Goal: Transaction & Acquisition: Purchase product/service

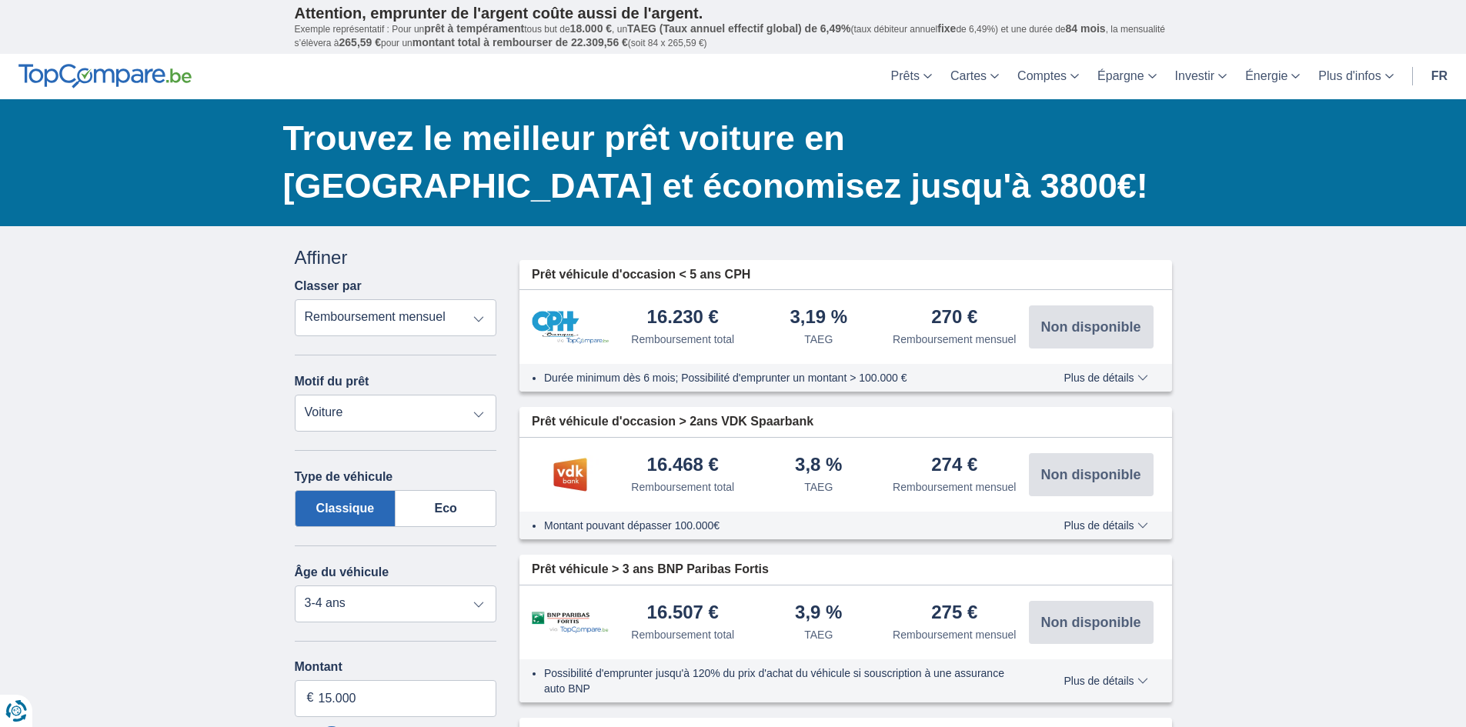
click at [469, 319] on select "Remboursement total TAEG Remboursement mensuel" at bounding box center [396, 317] width 202 height 37
click at [1438, 73] on link "fr" at bounding box center [1439, 76] width 35 height 45
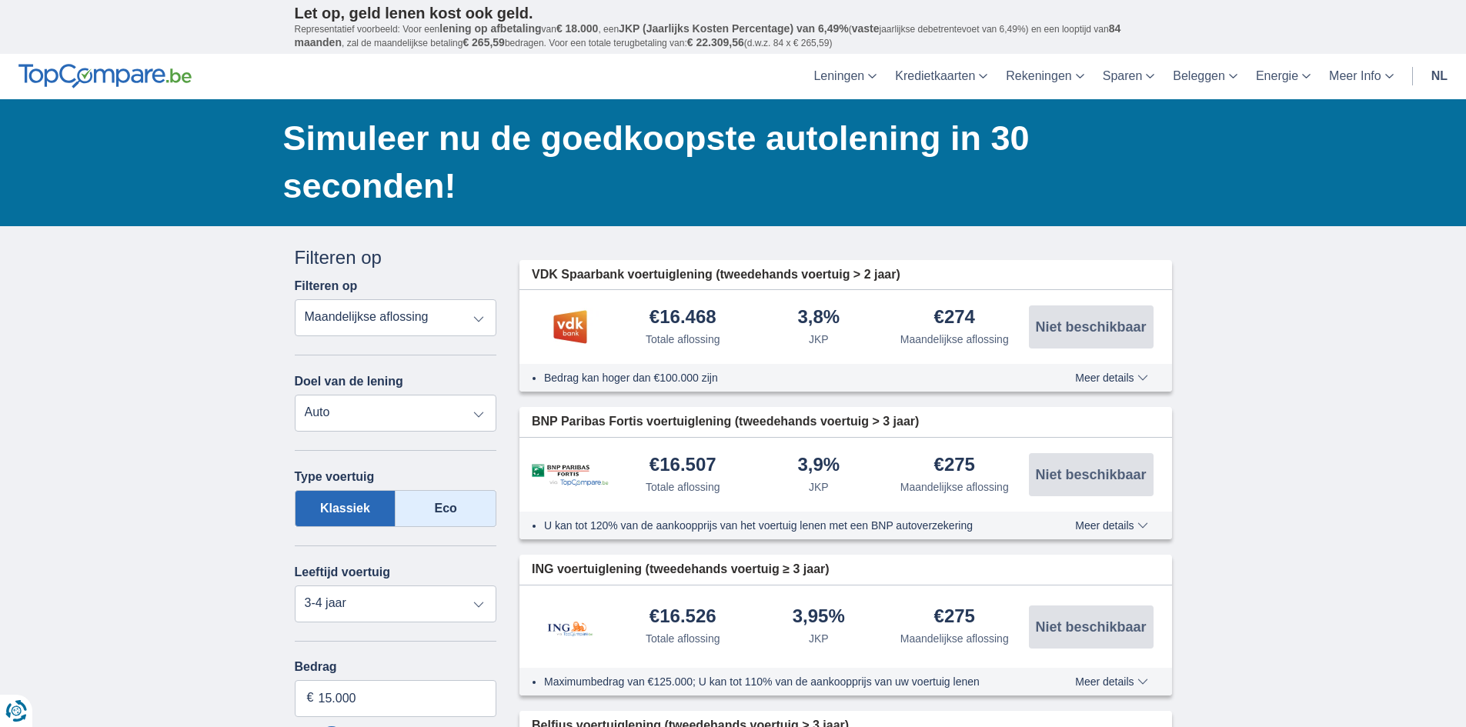
click at [472, 511] on label "Eco" at bounding box center [446, 508] width 101 height 37
click at [0, 0] on input "Eco" at bounding box center [0, 0] width 0 height 0
click at [325, 513] on label "Klassiek" at bounding box center [346, 508] width 102 height 37
click at [0, 0] on input "Klassiek" at bounding box center [0, 0] width 0 height 0
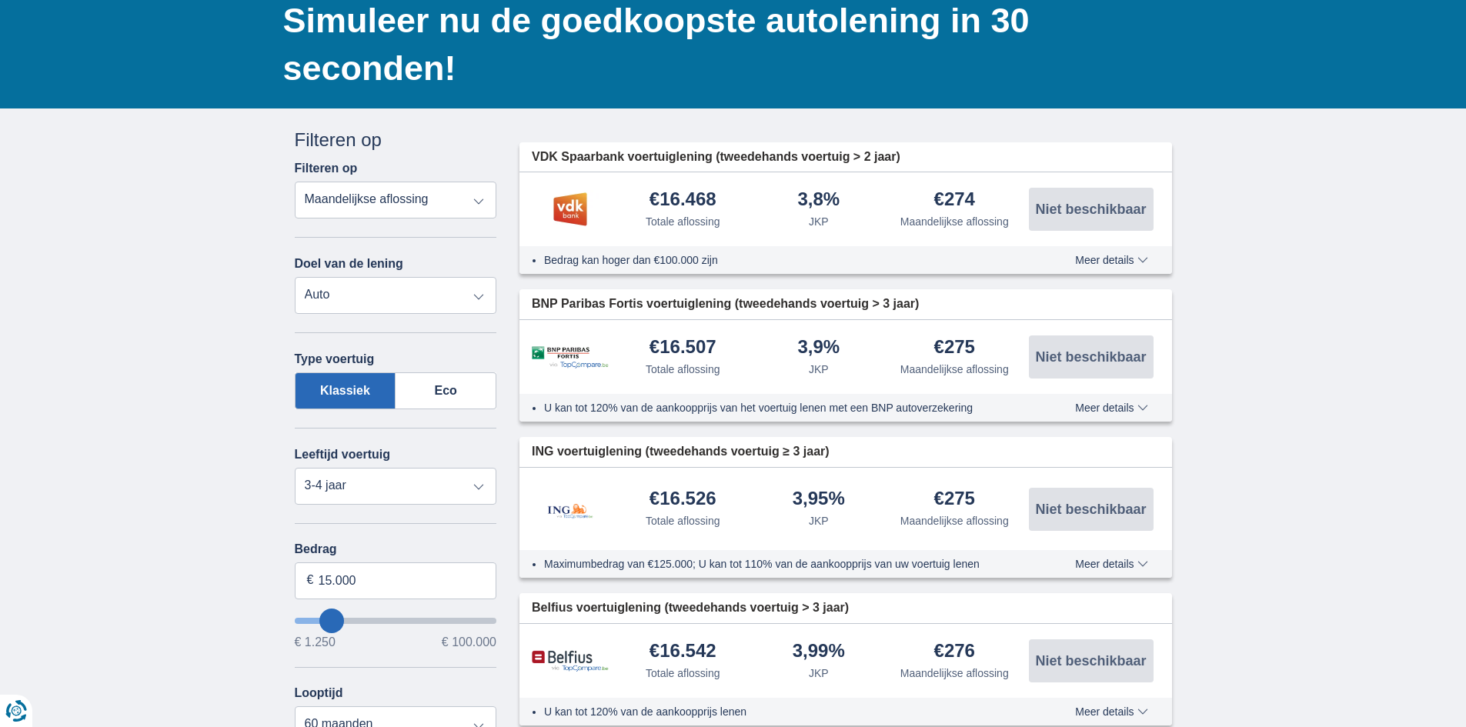
scroll to position [154, 0]
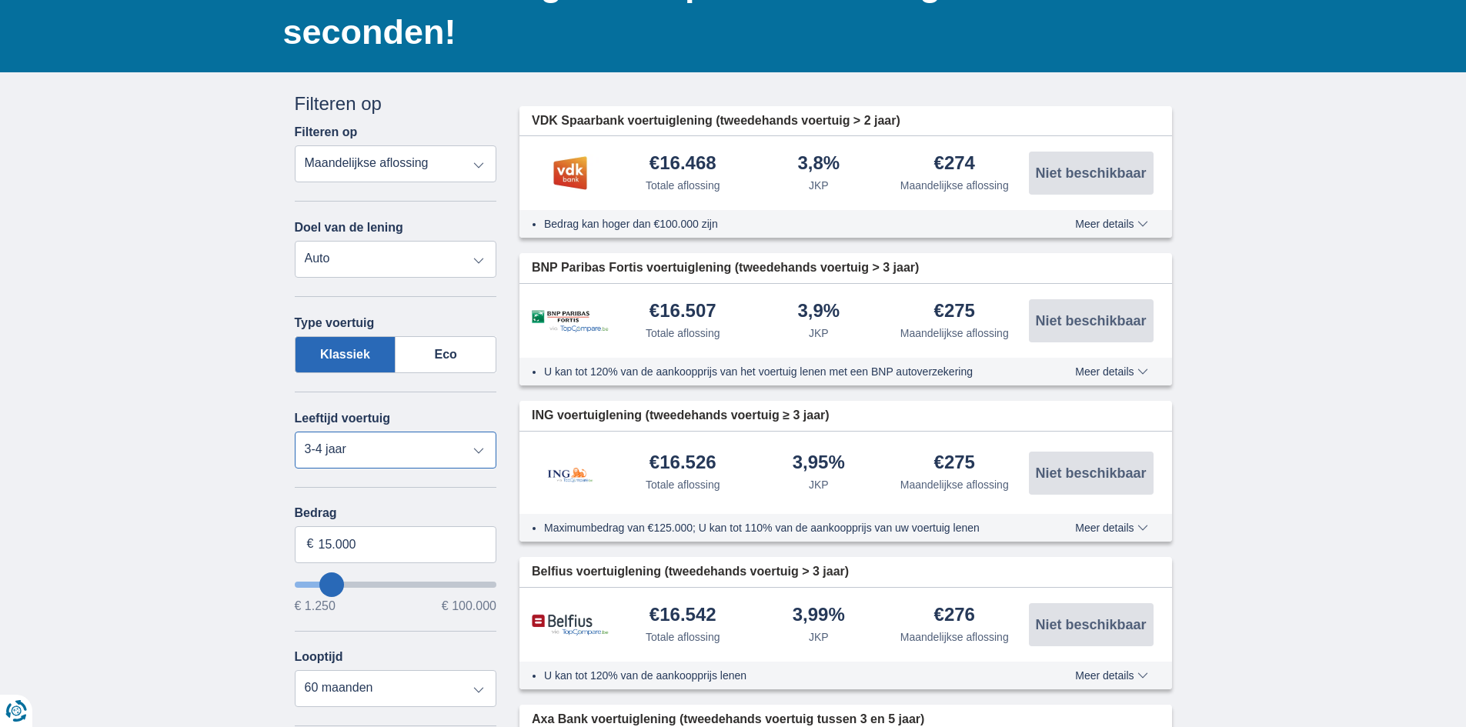
click at [402, 459] on select "Nieuw 0-1 jaar 1-2 jaar 2-3 jaar 3-4 jaar 4-5 jaar 5+ jaar" at bounding box center [396, 450] width 202 height 37
select select "5+"
click at [295, 432] on select "Nieuw 0-1 jaar 1-2 jaar 2-3 jaar 3-4 jaar 4-5 jaar 5+ jaar" at bounding box center [396, 450] width 202 height 37
drag, startPoint x: 366, startPoint y: 548, endPoint x: 320, endPoint y: 549, distance: 46.2
click at [320, 549] on input "15.000" at bounding box center [396, 544] width 202 height 37
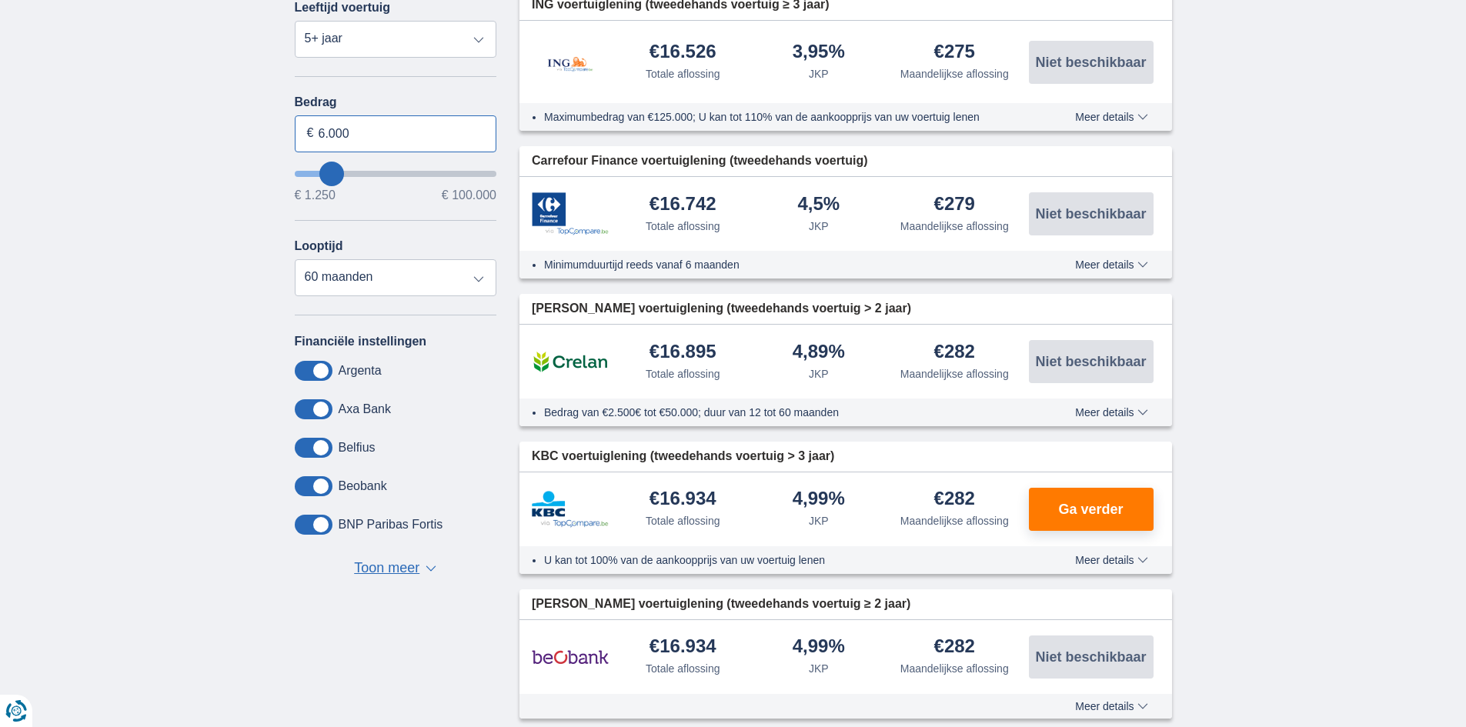
scroll to position [616, 0]
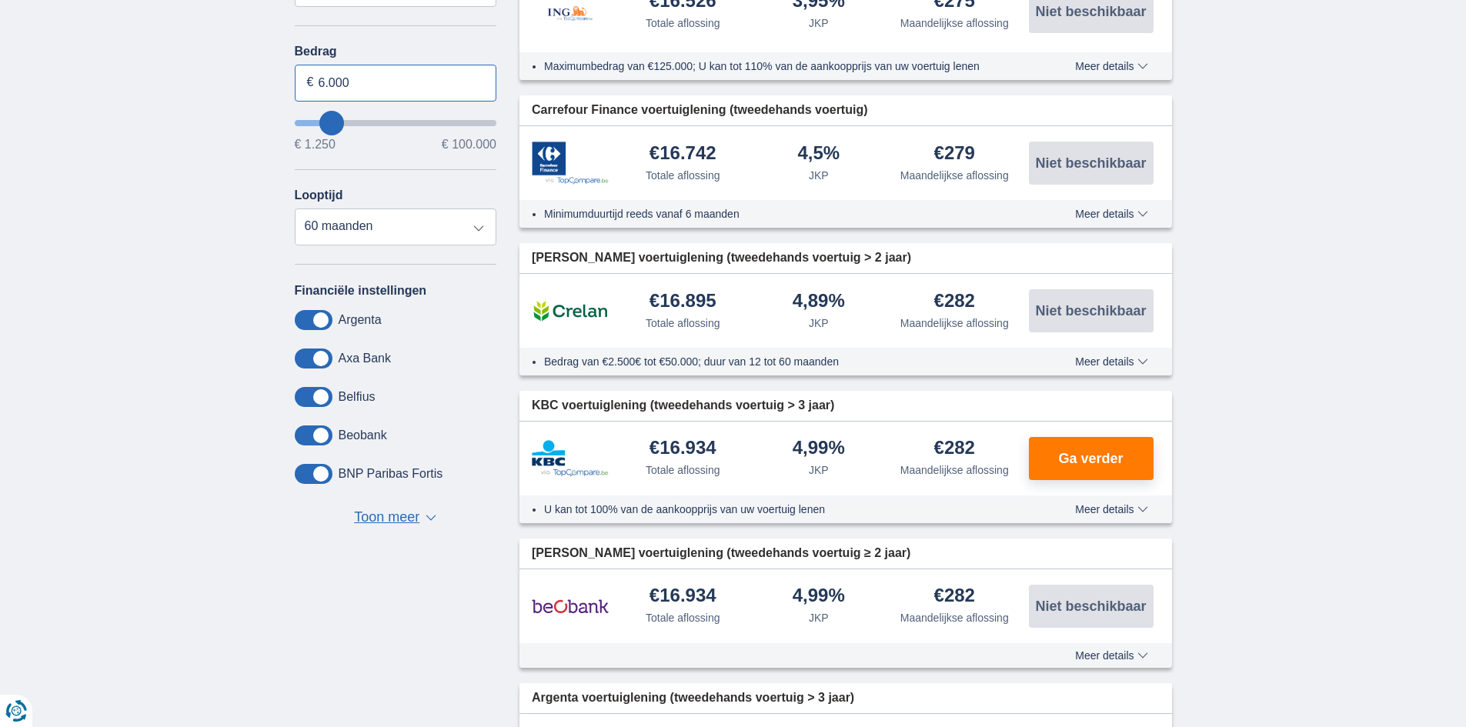
type input "6.000"
type input "6250"
select select "42"
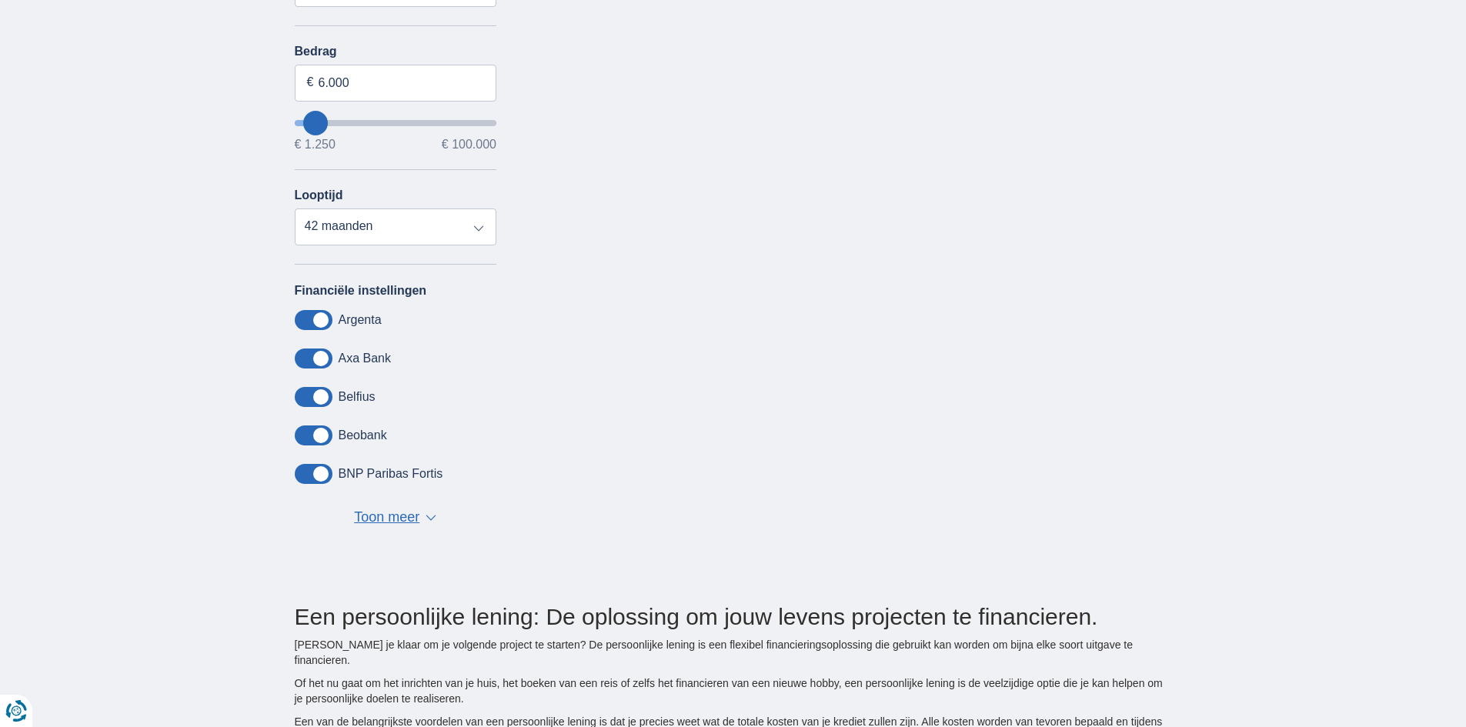
click at [379, 519] on span "Toon meer" at bounding box center [386, 518] width 65 height 20
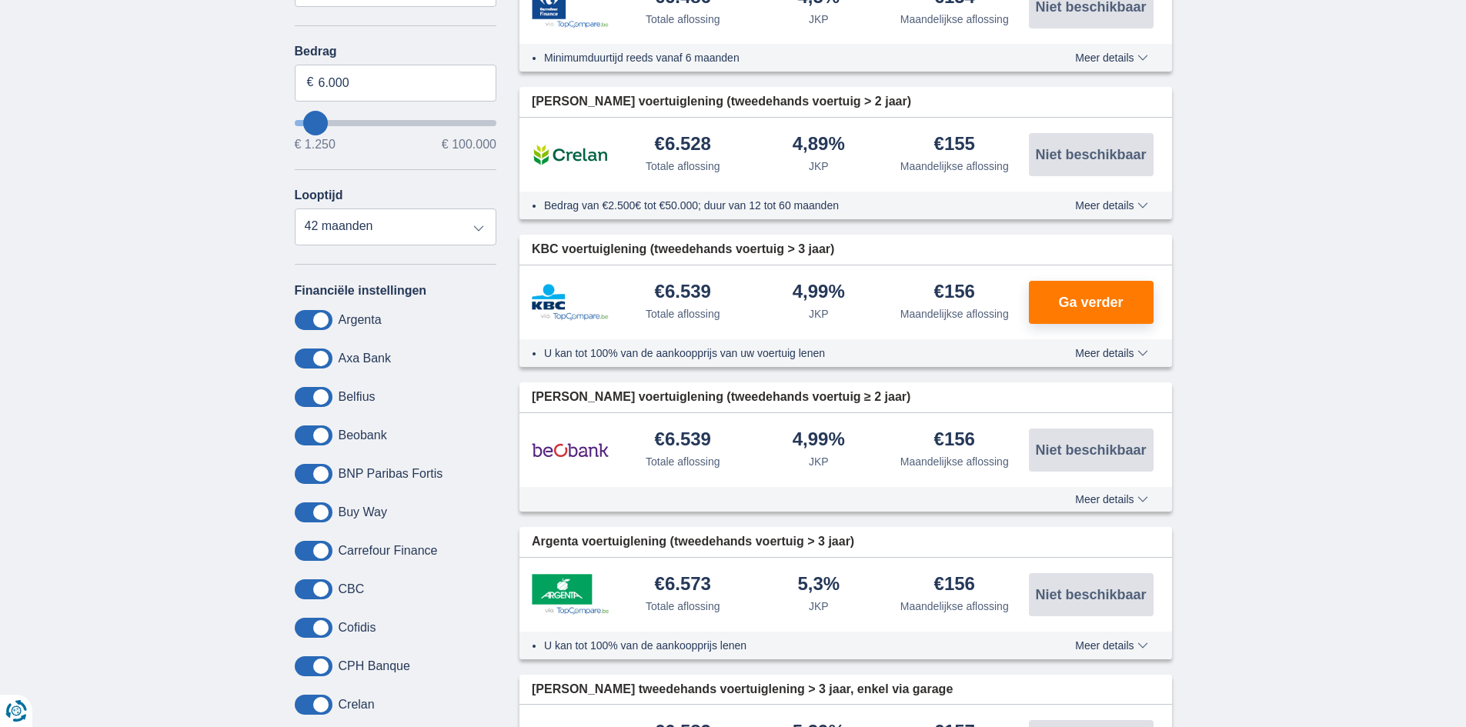
drag, startPoint x: 315, startPoint y: 314, endPoint x: 315, endPoint y: 330, distance: 16.2
click at [315, 316] on span at bounding box center [314, 320] width 38 height 20
click at [0, 0] on input "checkbox" at bounding box center [0, 0] width 0 height 0
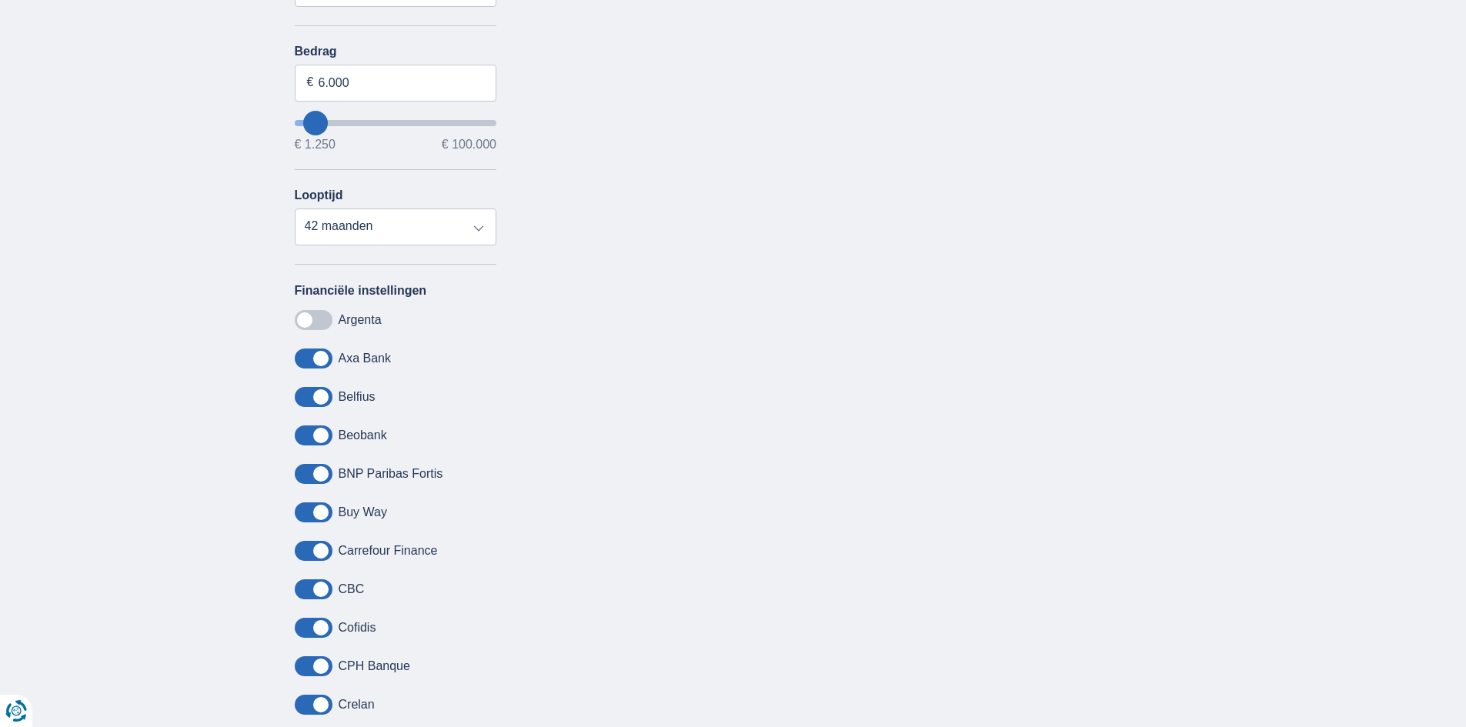
click at [320, 356] on span at bounding box center [314, 359] width 38 height 20
click at [0, 0] on input "checkbox" at bounding box center [0, 0] width 0 height 0
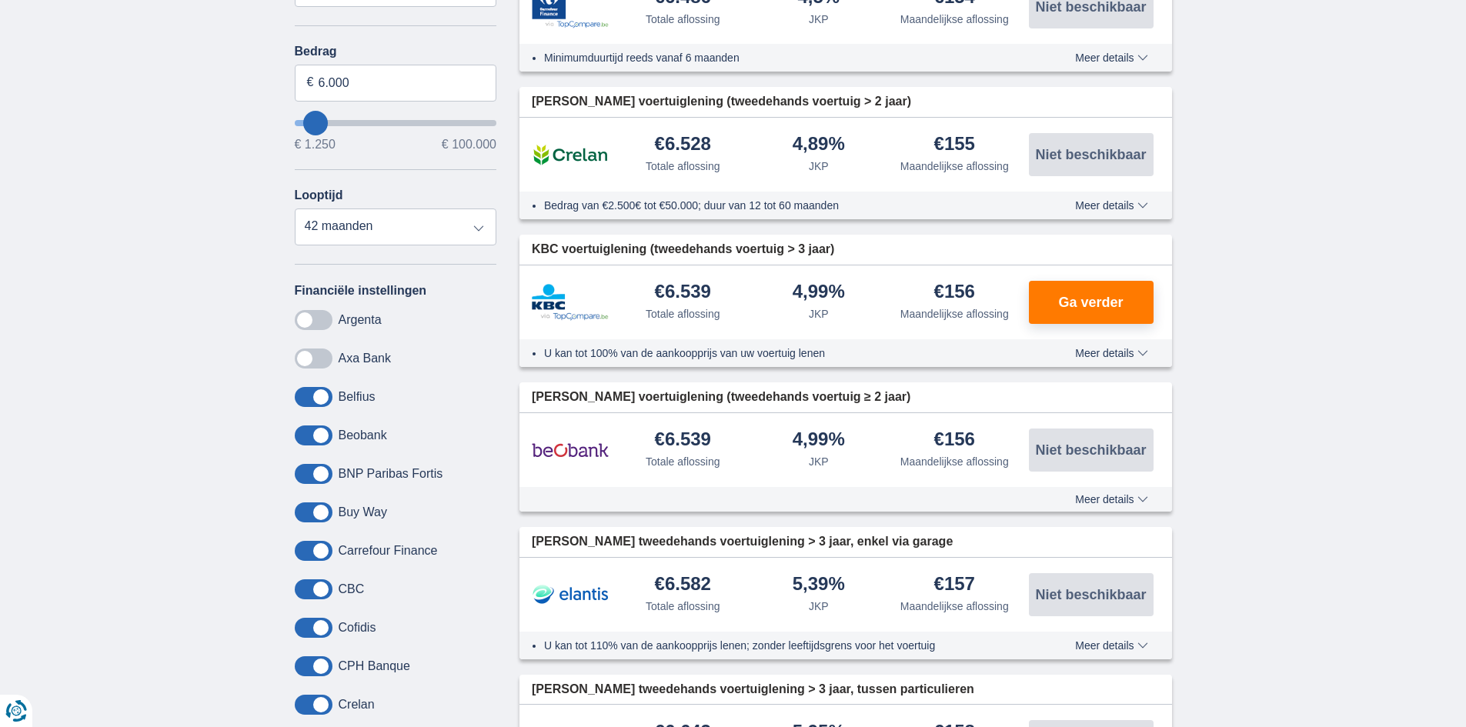
click at [319, 399] on span at bounding box center [314, 397] width 38 height 20
click at [0, 0] on input "checkbox" at bounding box center [0, 0] width 0 height 0
click at [320, 443] on span at bounding box center [314, 436] width 38 height 20
click at [0, 0] on input "checkbox" at bounding box center [0, 0] width 0 height 0
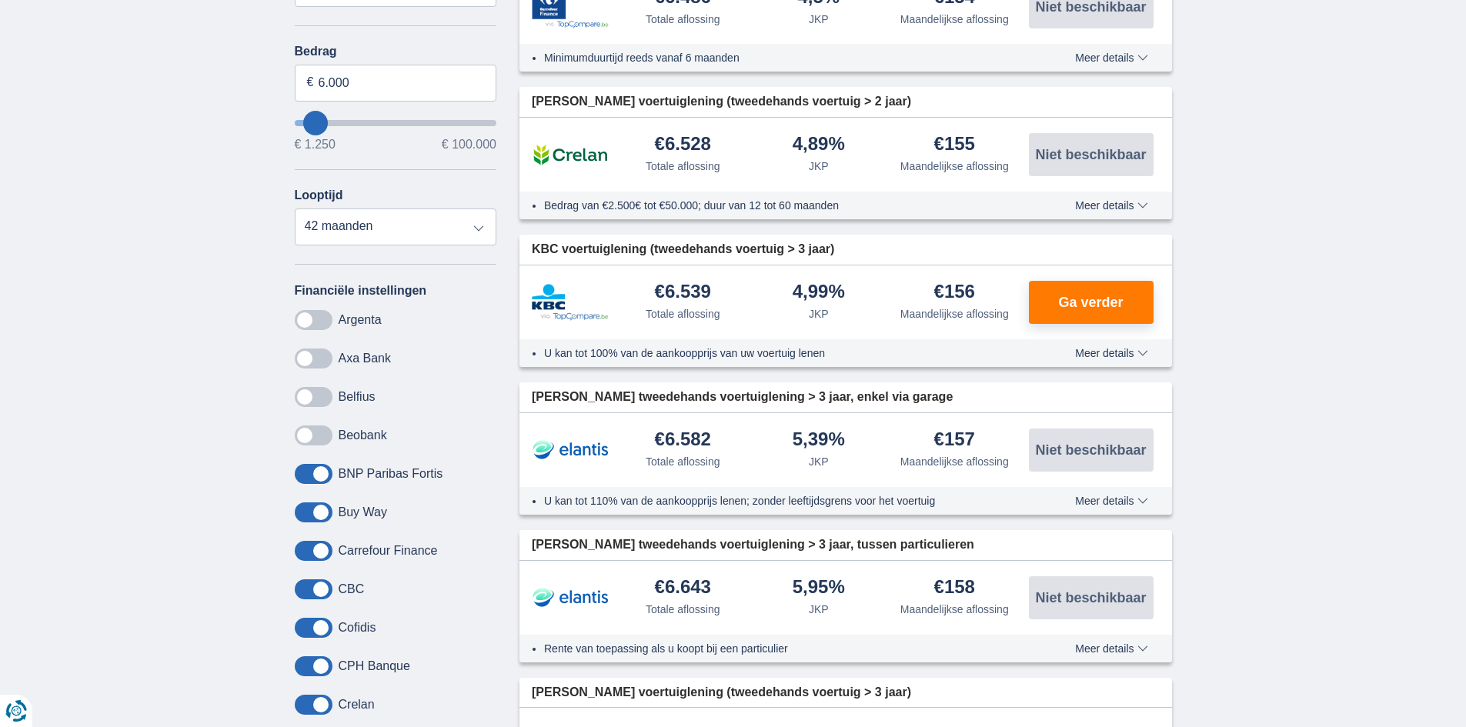
click at [324, 473] on span at bounding box center [314, 474] width 38 height 20
click at [0, 0] on input "checkbox" at bounding box center [0, 0] width 0 height 0
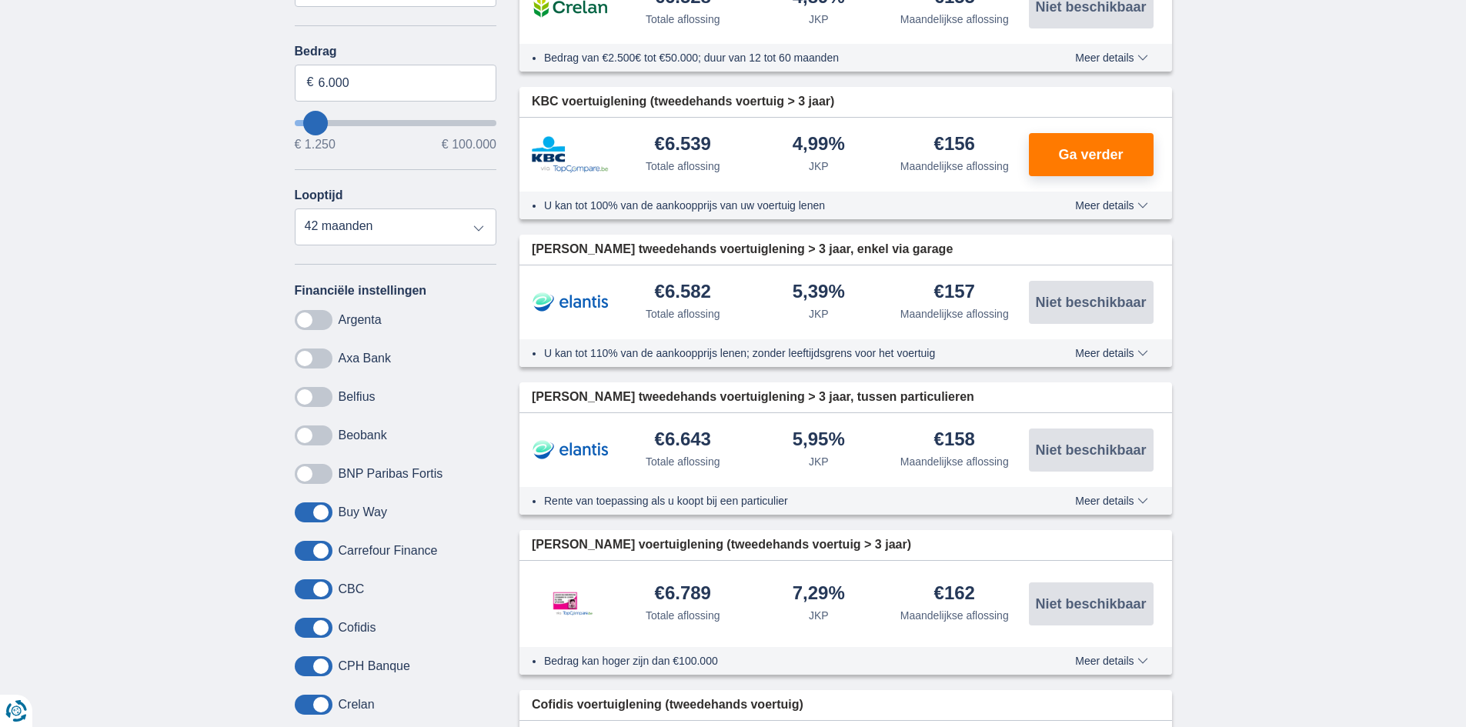
click at [319, 554] on span at bounding box center [314, 551] width 38 height 20
click at [0, 0] on input "checkbox" at bounding box center [0, 0] width 0 height 0
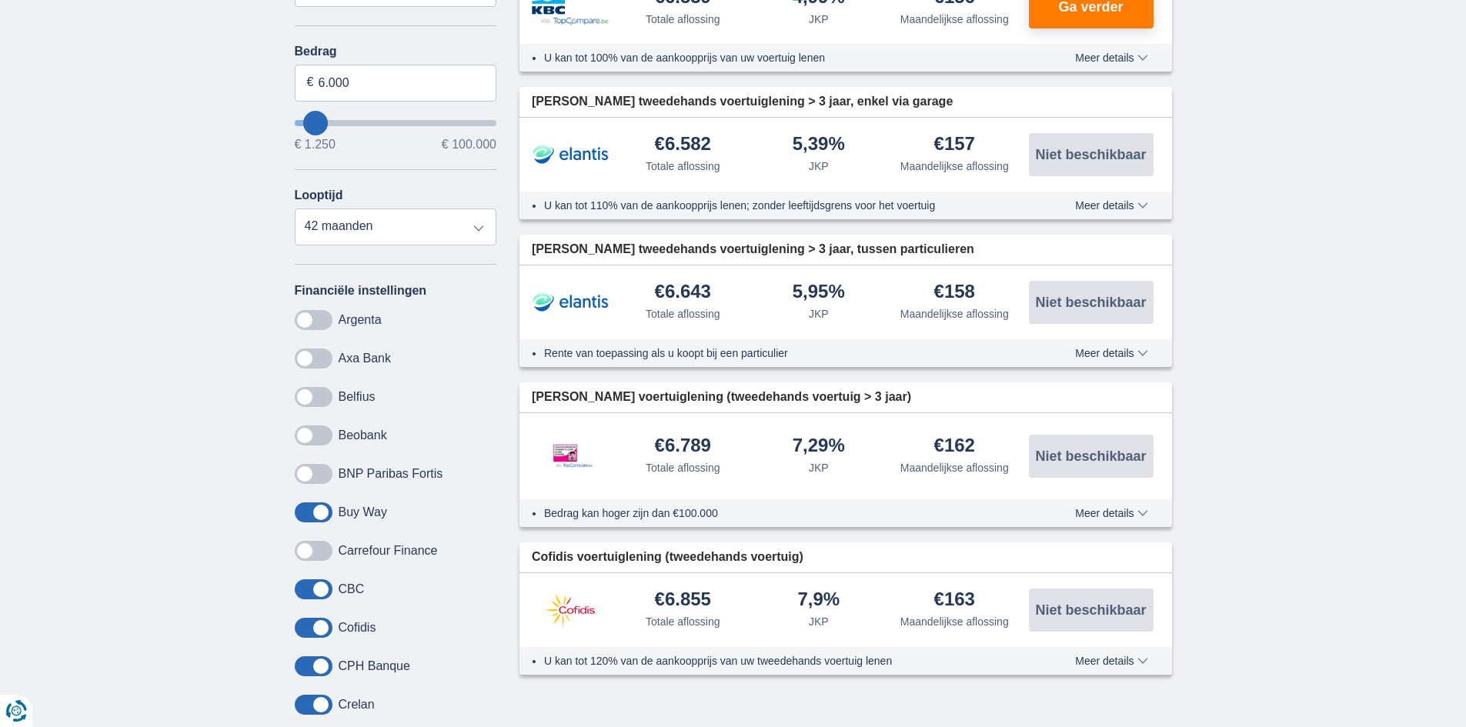
click at [326, 626] on span at bounding box center [314, 628] width 38 height 20
click at [0, 0] on input "checkbox" at bounding box center [0, 0] width 0 height 0
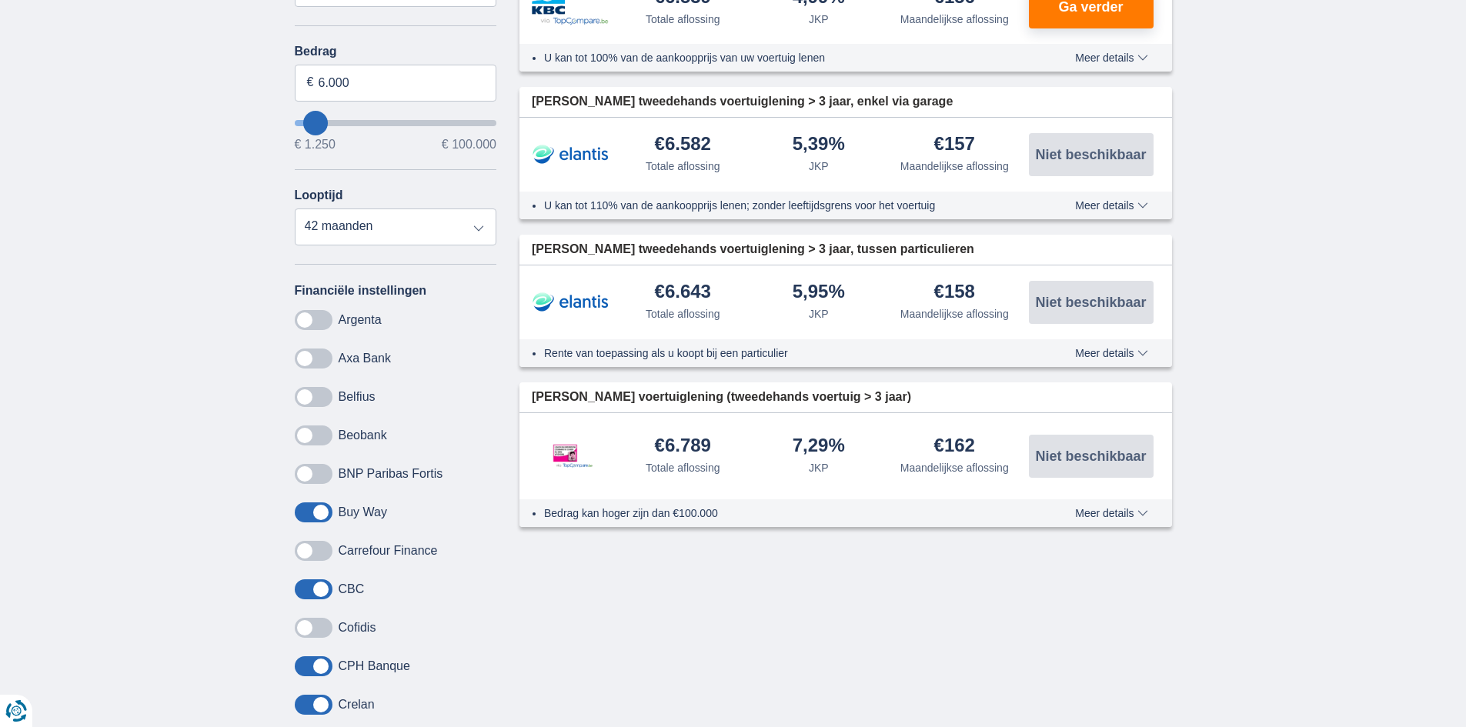
click at [325, 709] on span at bounding box center [314, 705] width 38 height 20
click at [0, 0] on input "checkbox" at bounding box center [0, 0] width 0 height 0
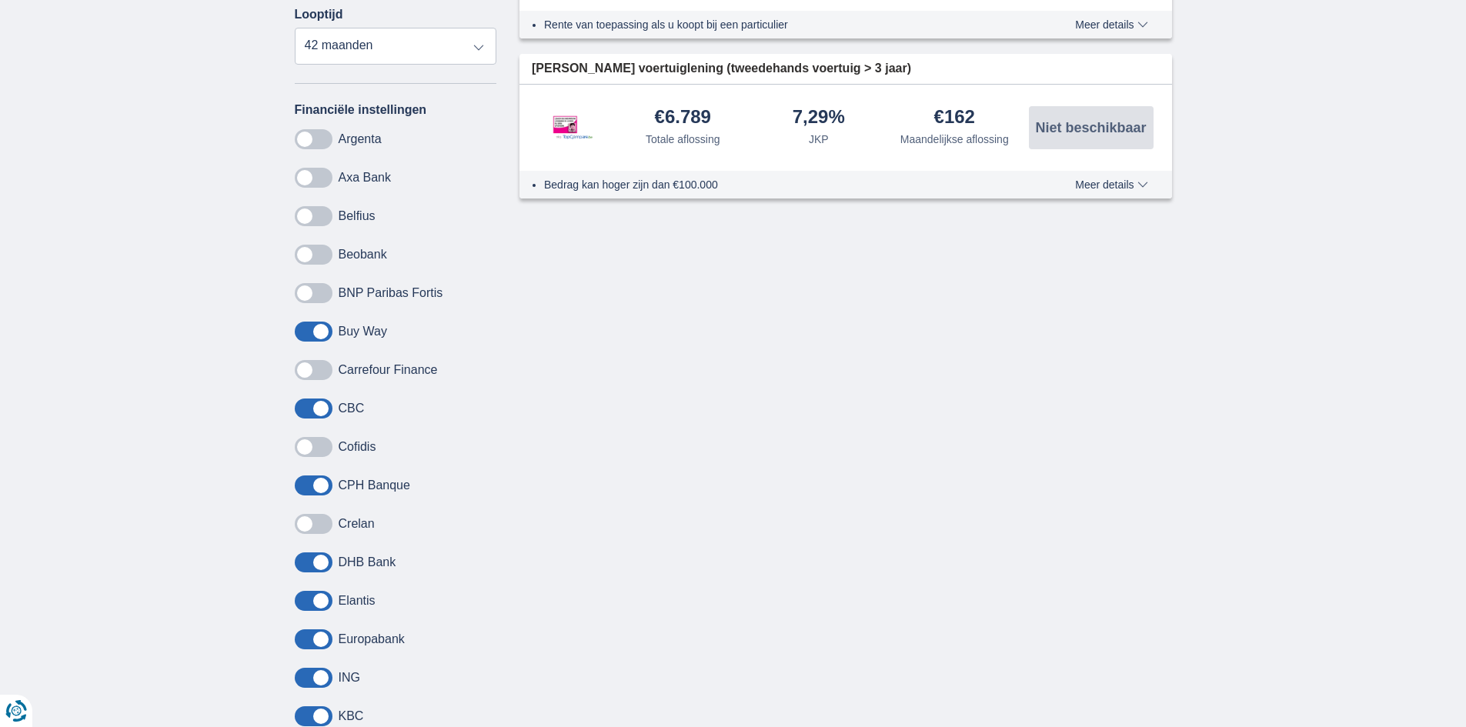
scroll to position [847, 0]
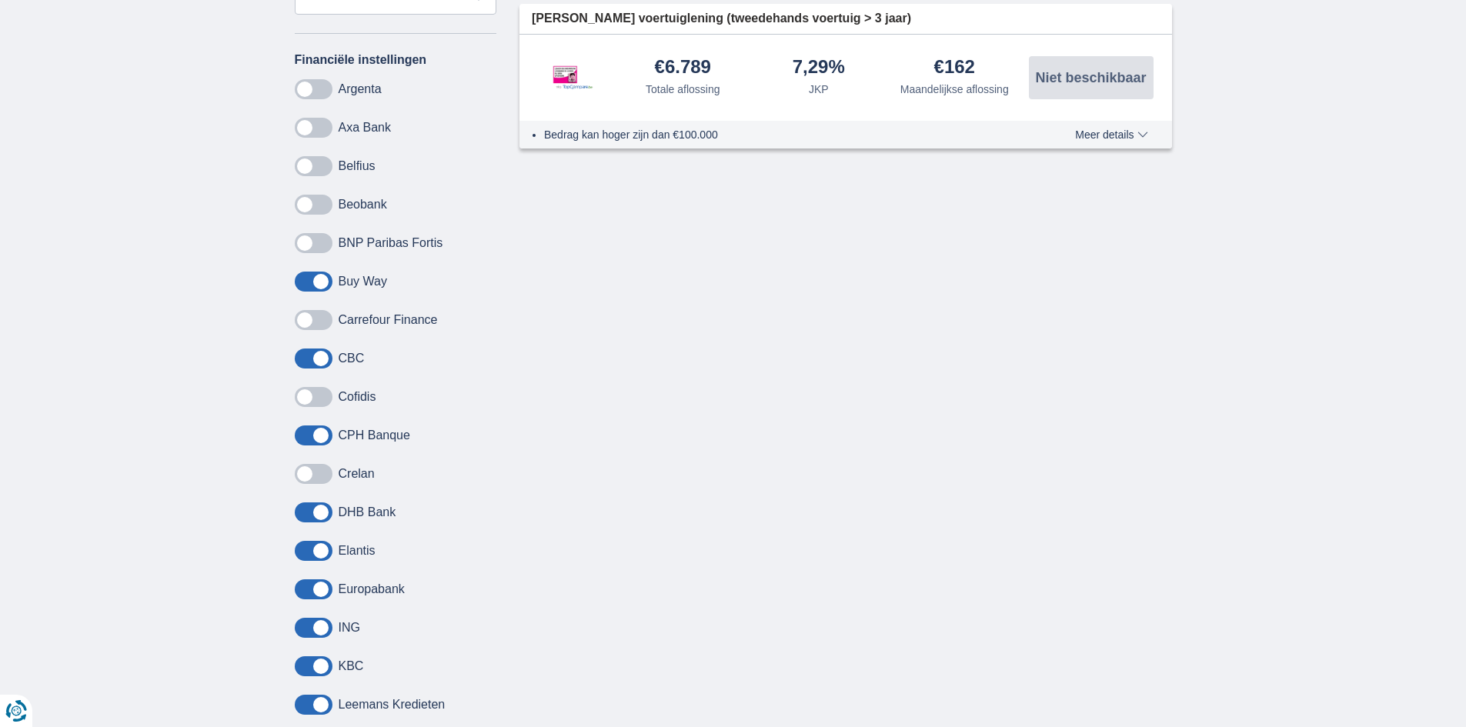
click at [322, 512] on span at bounding box center [314, 513] width 38 height 20
click at [0, 0] on input "checkbox" at bounding box center [0, 0] width 0 height 0
click at [317, 558] on span at bounding box center [314, 551] width 38 height 20
click at [0, 0] on input "checkbox" at bounding box center [0, 0] width 0 height 0
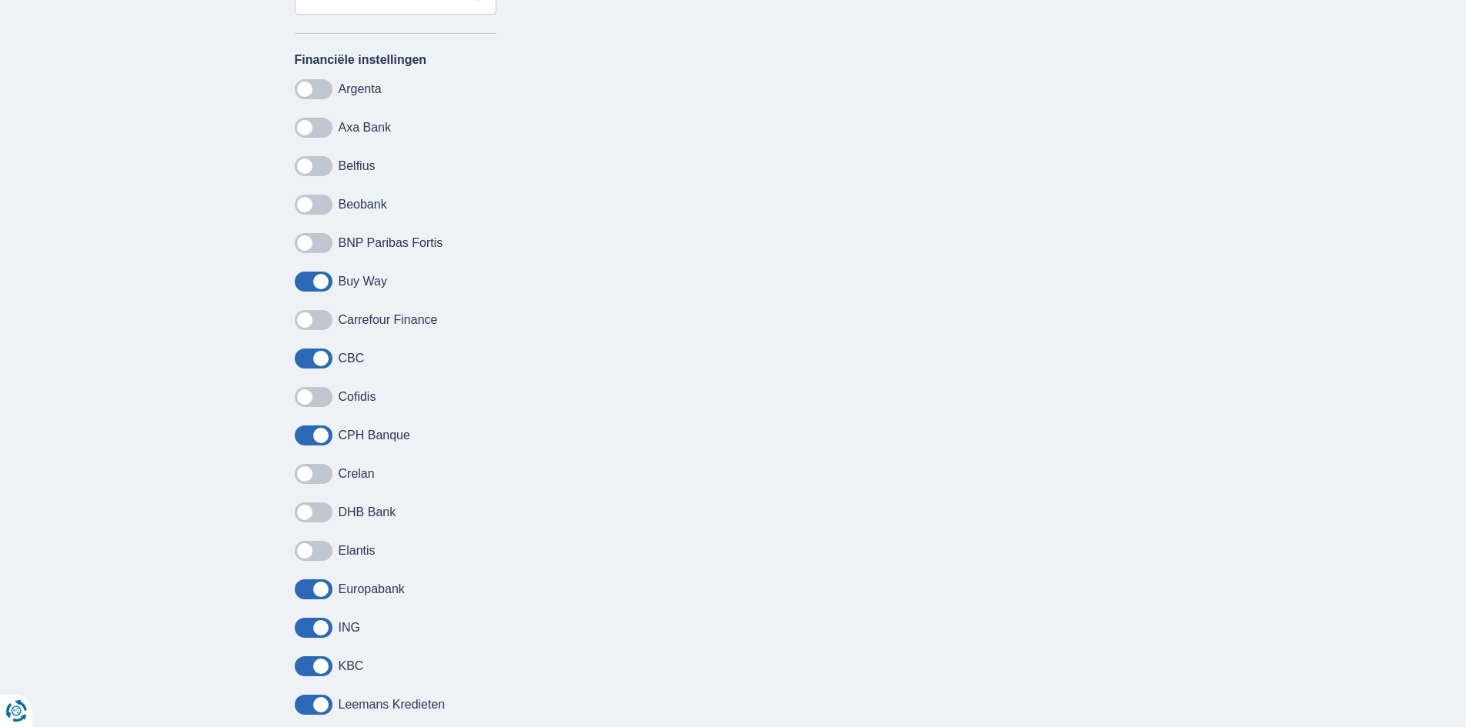
click at [329, 596] on span at bounding box center [314, 589] width 38 height 20
click at [0, 0] on input "checkbox" at bounding box center [0, 0] width 0 height 0
click at [319, 625] on span at bounding box center [314, 628] width 38 height 20
click at [0, 0] on input "checkbox" at bounding box center [0, 0] width 0 height 0
click at [322, 670] on span at bounding box center [314, 666] width 38 height 20
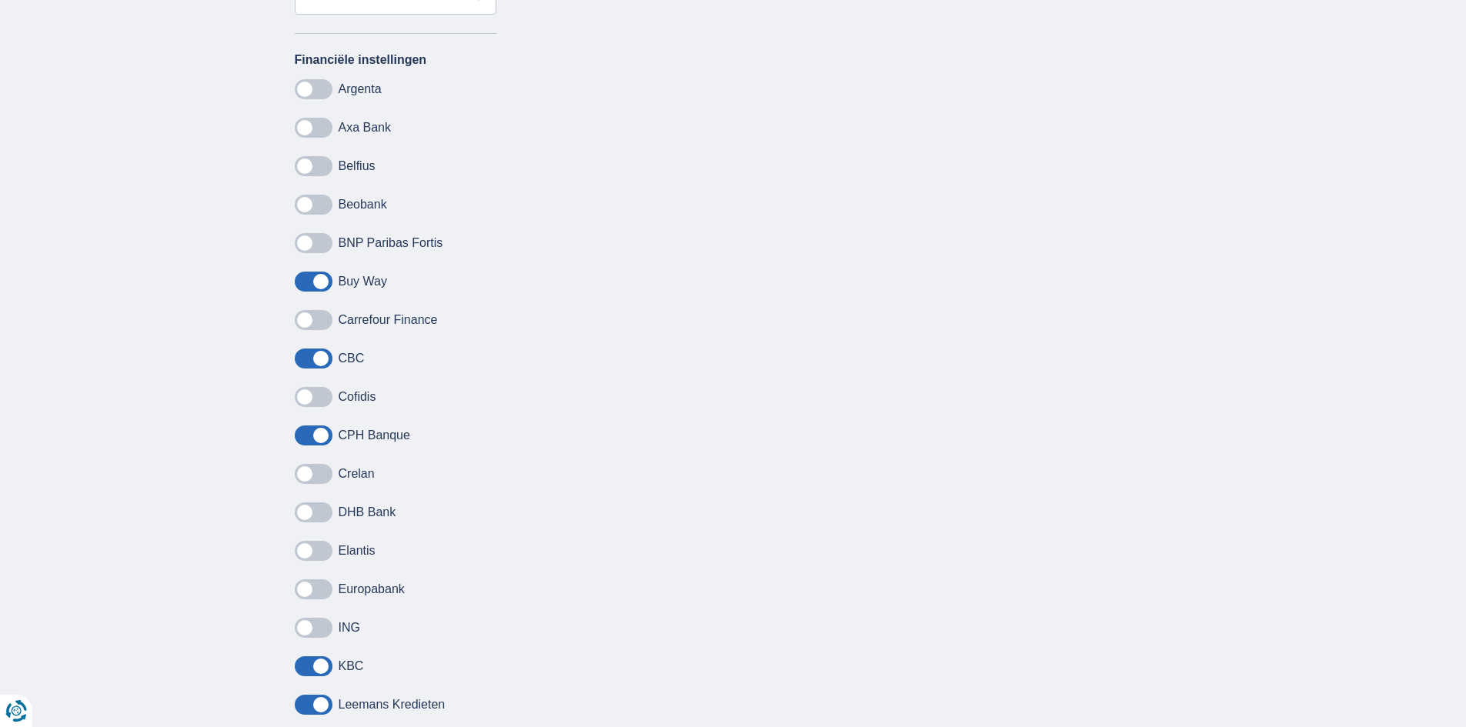
click at [0, 0] on input "checkbox" at bounding box center [0, 0] width 0 height 0
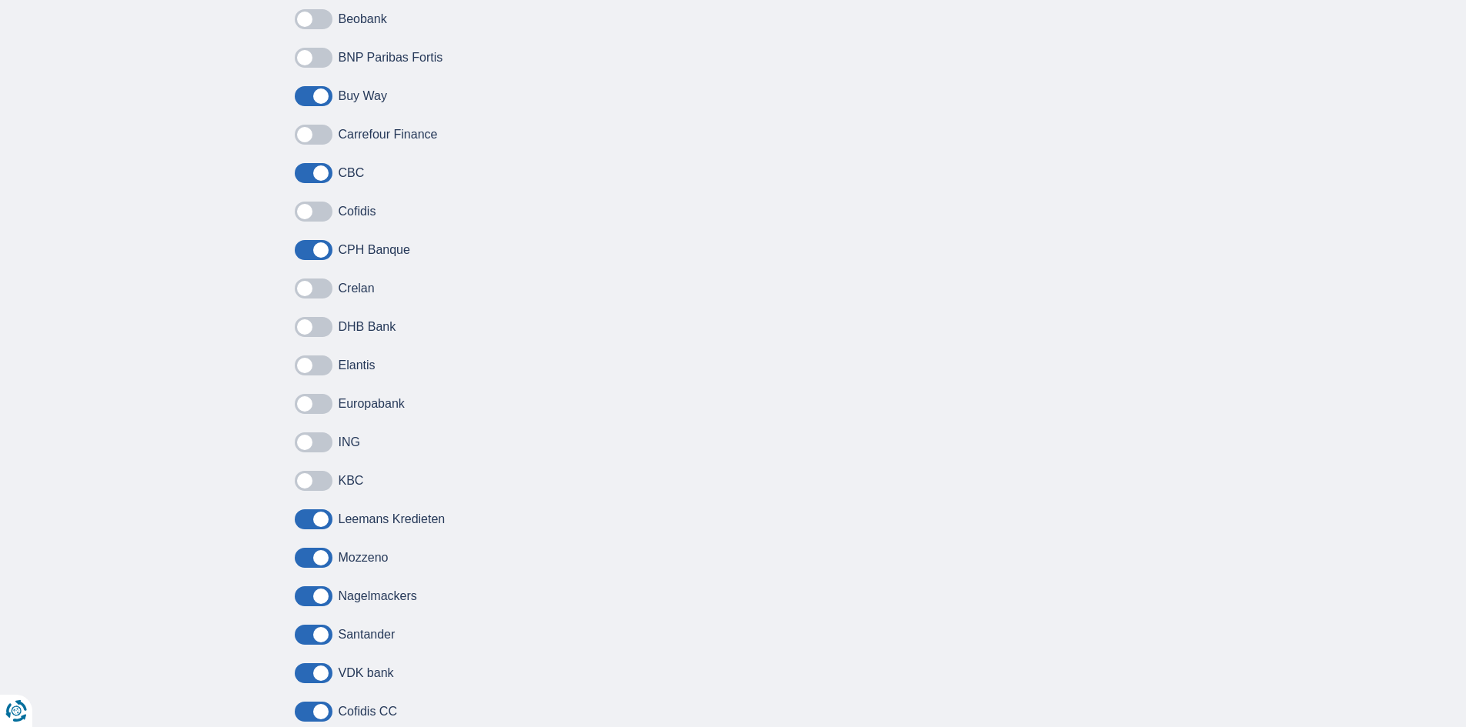
scroll to position [1077, 0]
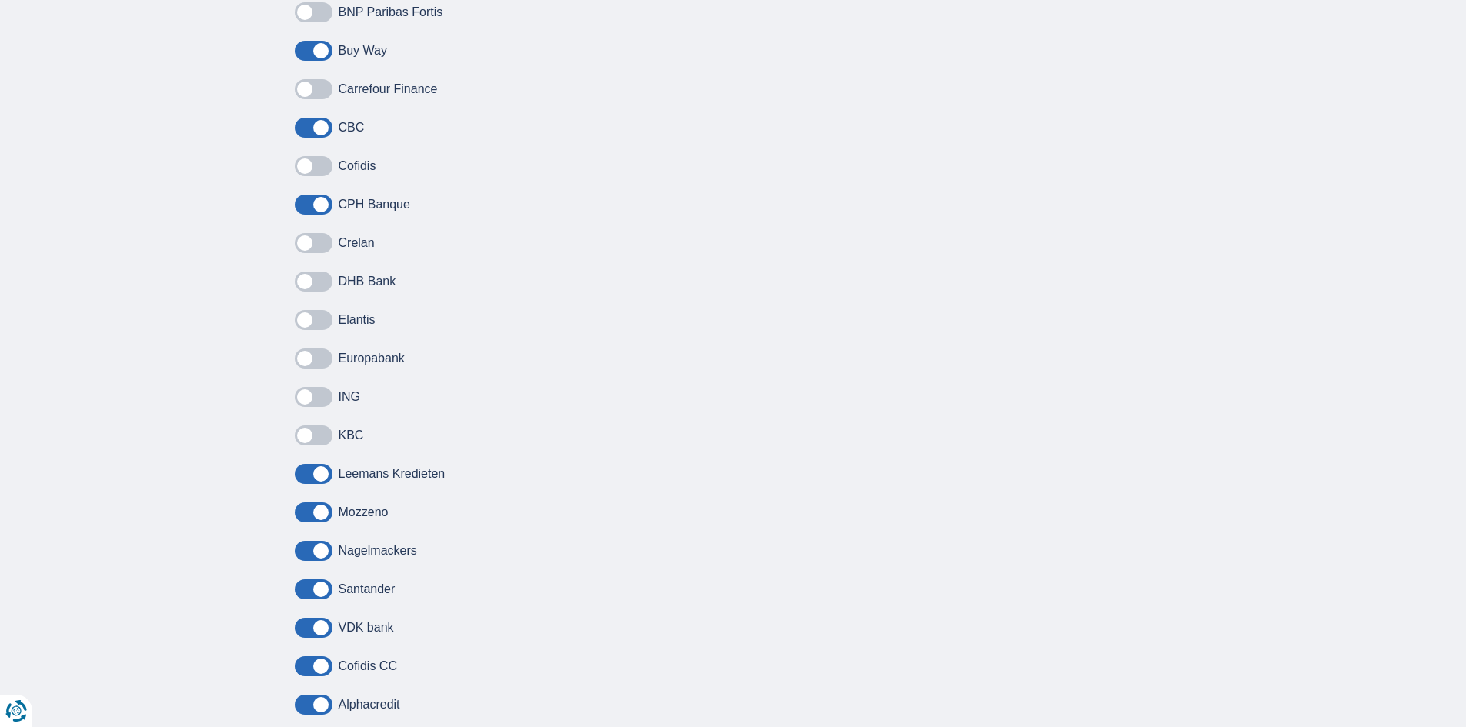
drag, startPoint x: 315, startPoint y: 511, endPoint x: 322, endPoint y: 525, distance: 15.8
click at [317, 515] on span at bounding box center [314, 513] width 38 height 20
click at [0, 0] on input "checkbox" at bounding box center [0, 0] width 0 height 0
click at [318, 555] on span at bounding box center [314, 551] width 38 height 20
click at [0, 0] on input "checkbox" at bounding box center [0, 0] width 0 height 0
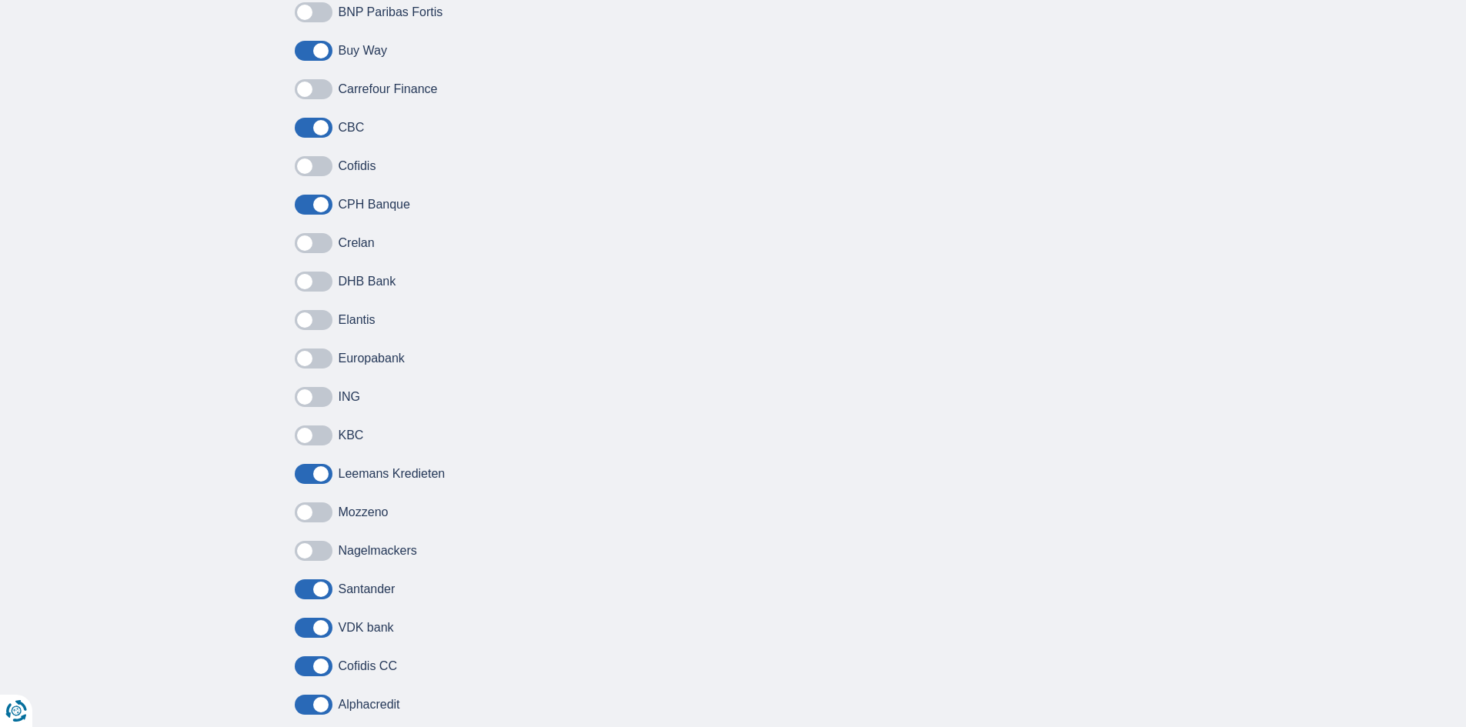
click at [327, 589] on span at bounding box center [314, 589] width 38 height 20
click at [0, 0] on input "checkbox" at bounding box center [0, 0] width 0 height 0
click at [322, 633] on span at bounding box center [314, 628] width 38 height 20
click at [0, 0] on input "checkbox" at bounding box center [0, 0] width 0 height 0
click at [322, 670] on span at bounding box center [314, 666] width 38 height 20
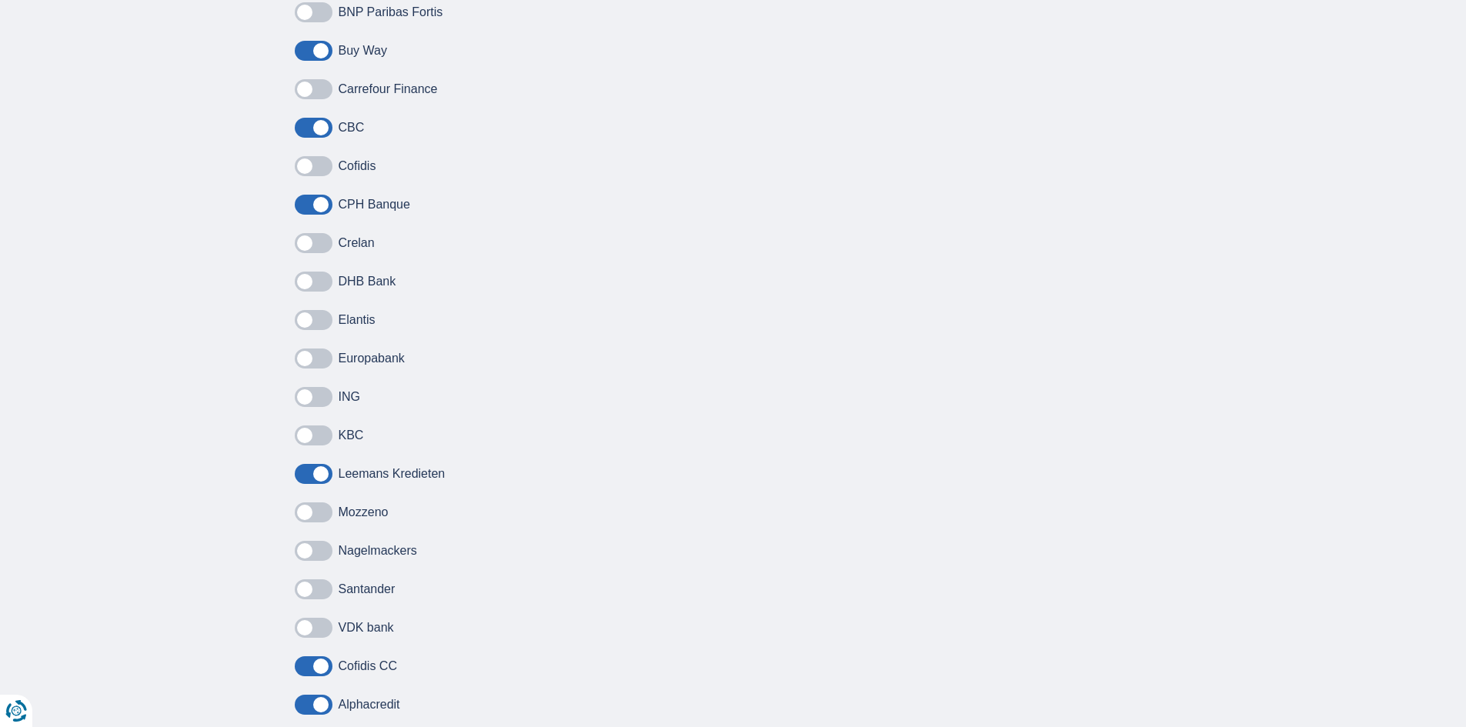
click at [0, 0] on input "checkbox" at bounding box center [0, 0] width 0 height 0
click at [319, 706] on span at bounding box center [314, 705] width 38 height 20
click at [0, 0] on input "checkbox" at bounding box center [0, 0] width 0 height 0
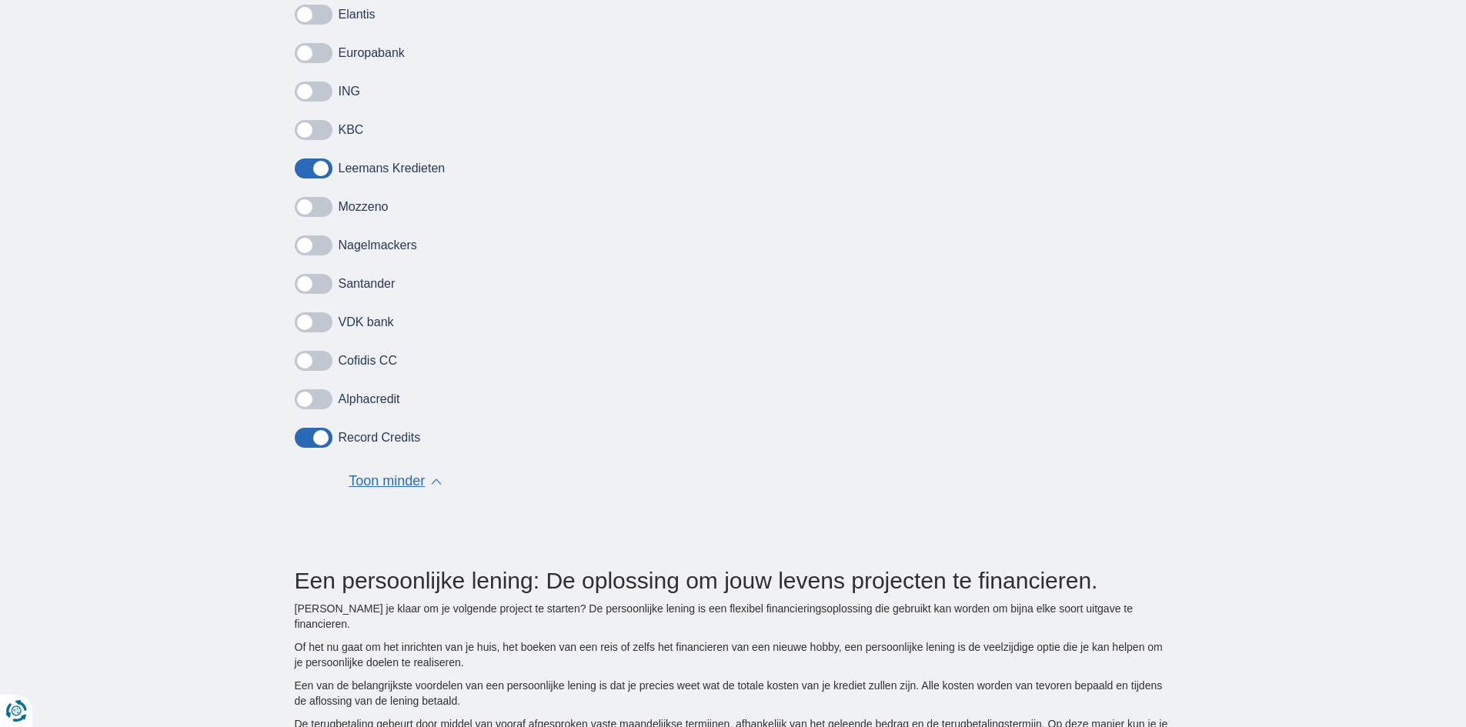
scroll to position [1385, 0]
click at [369, 487] on span "Toon minder" at bounding box center [387, 479] width 76 height 20
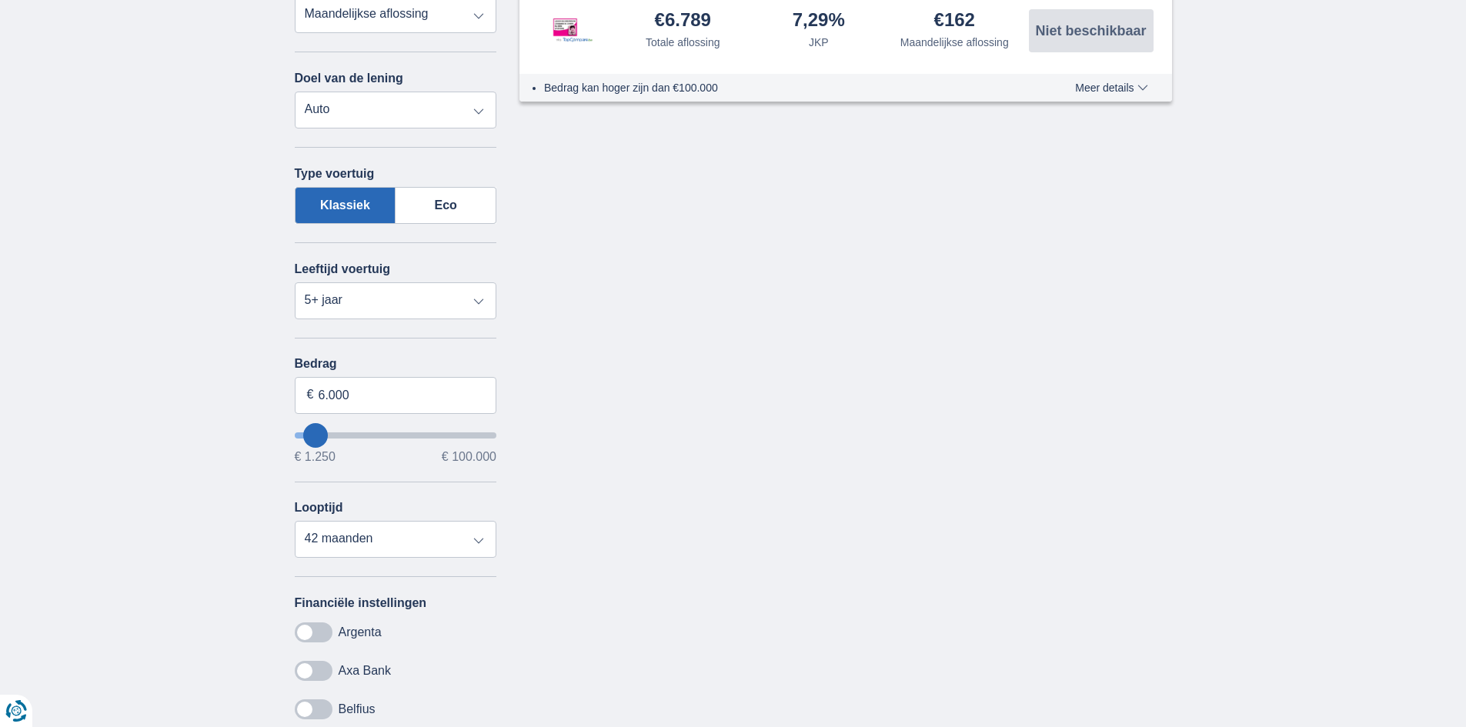
scroll to position [0, 0]
